Goal: Complete application form

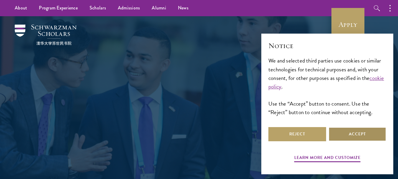
click at [367, 139] on button "Accept" at bounding box center [358, 134] width 58 height 14
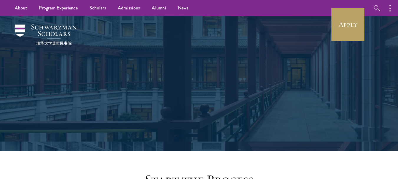
scroll to position [934, 0]
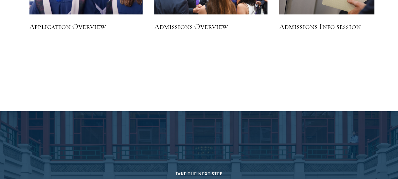
copy div "Will you have earned an undergraduate degree by August 1, 2026?"
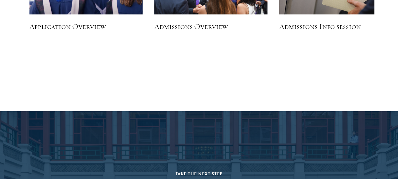
copy div "Are you a native English speaker or have you studied for at least two years in …"
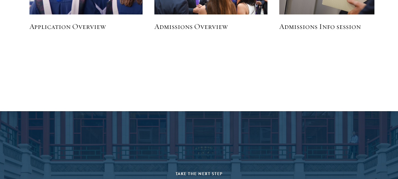
copy div "Do you hold Chinese citizenship (Chinese mainland, Hong Kong, Macau, Taiwan)?"
